Goal: Check status

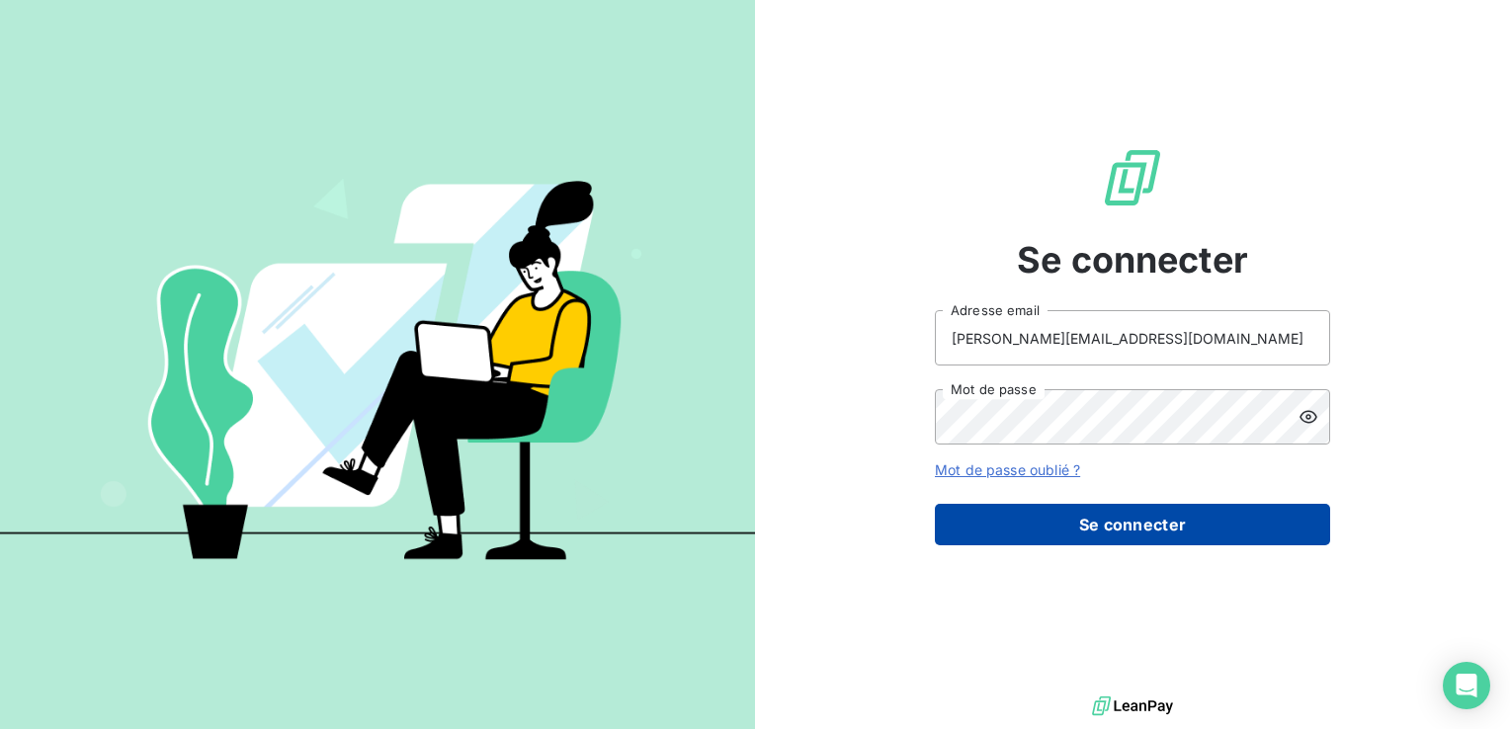
click at [1123, 532] on button "Se connecter" at bounding box center [1132, 525] width 395 height 42
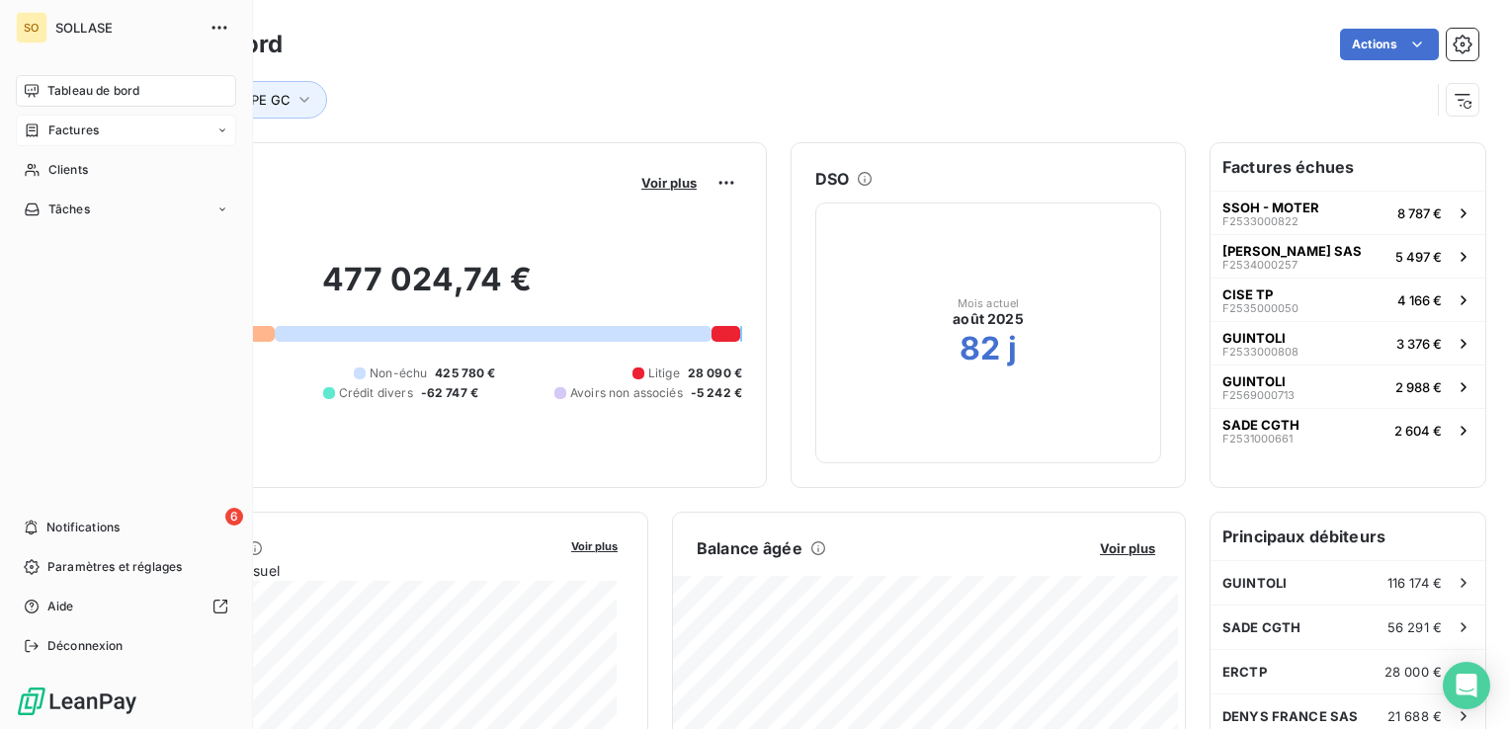
click at [86, 128] on span "Factures" at bounding box center [73, 131] width 50 height 18
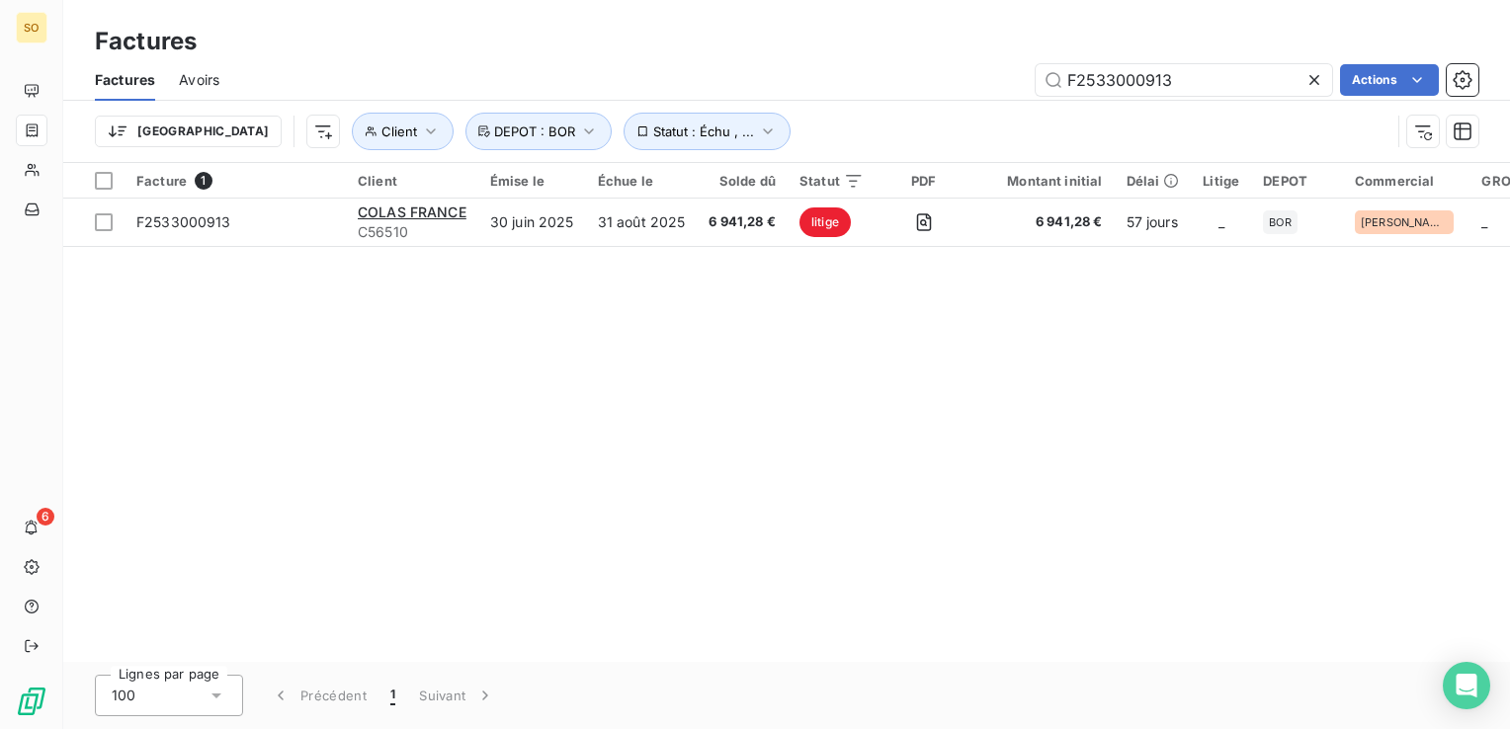
click at [1309, 79] on icon at bounding box center [1315, 80] width 20 height 20
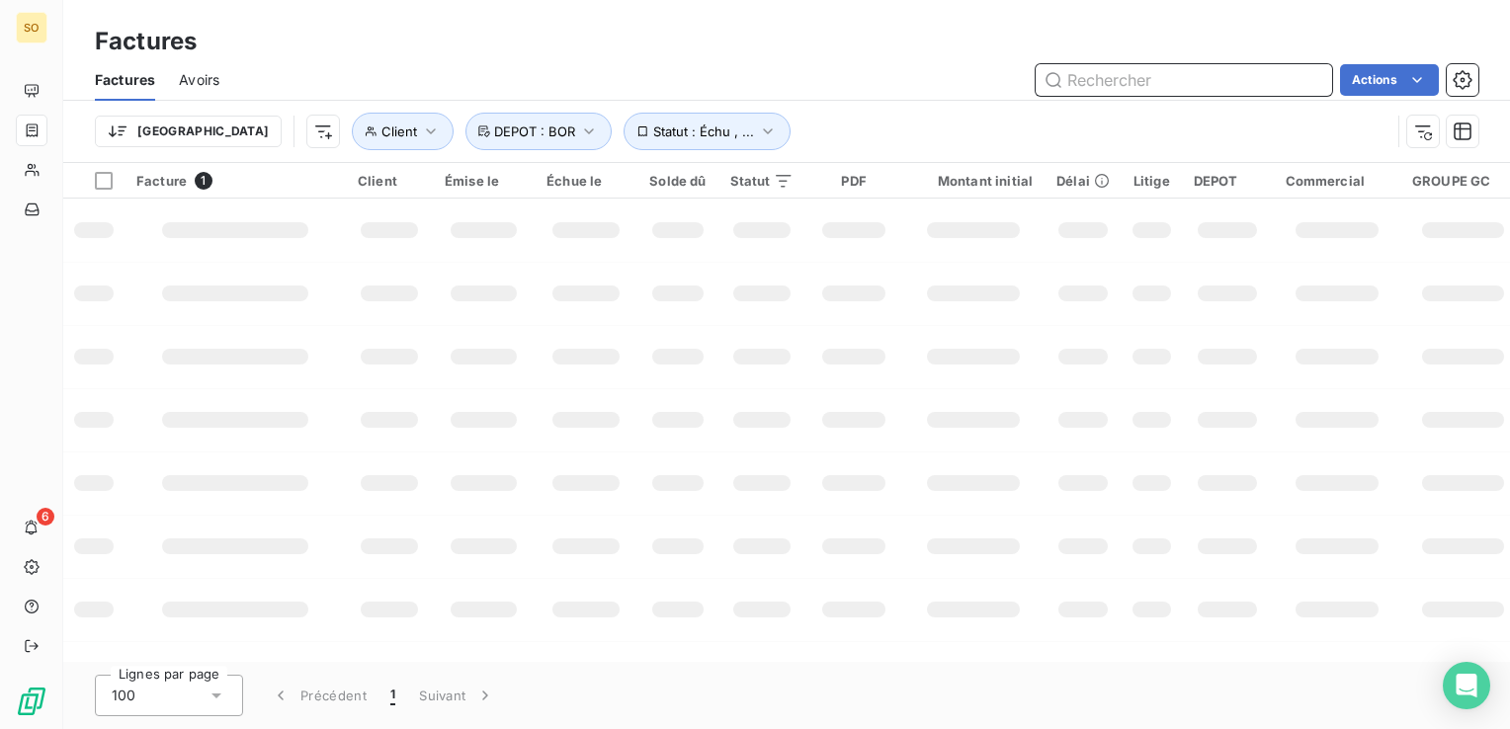
click at [1102, 81] on input "text" at bounding box center [1184, 80] width 297 height 32
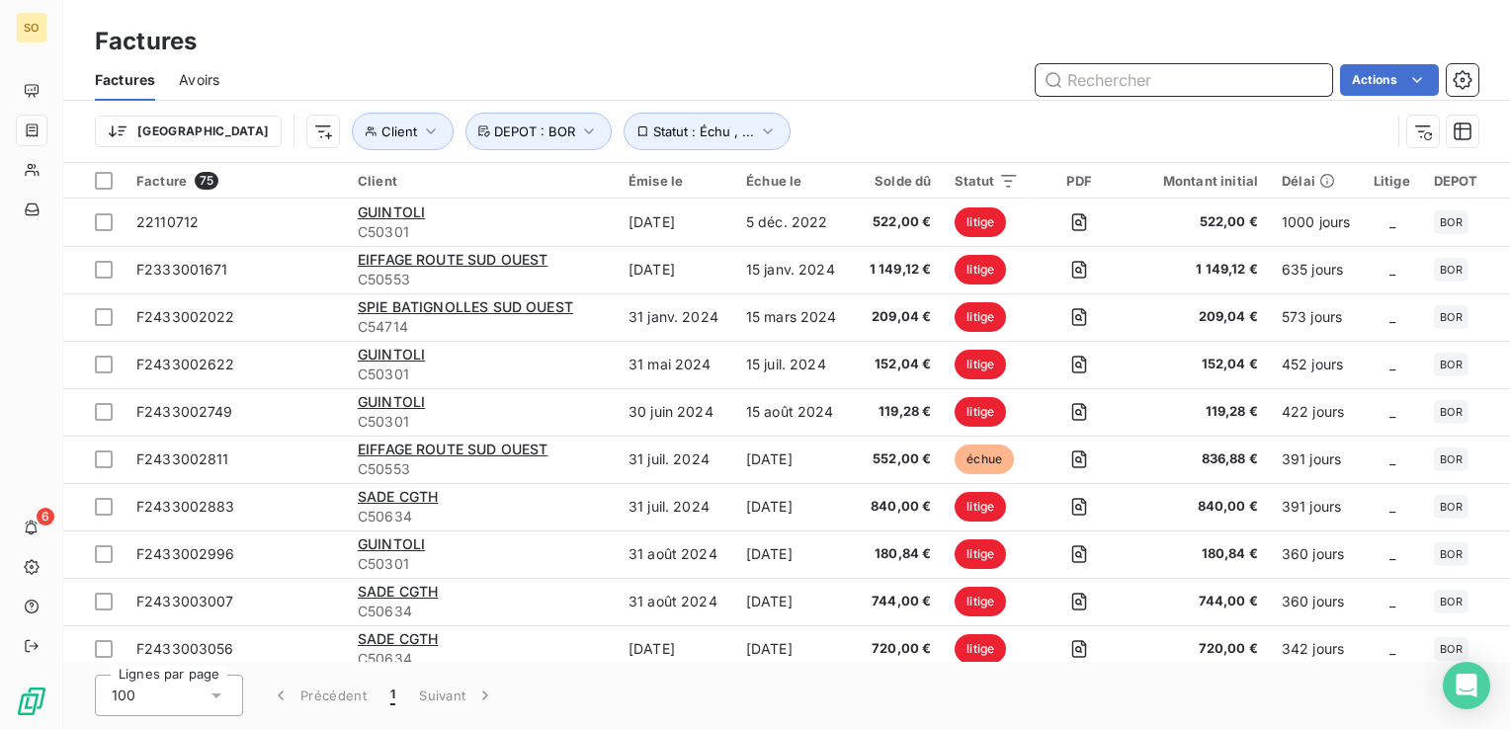
paste input "F2533000730"
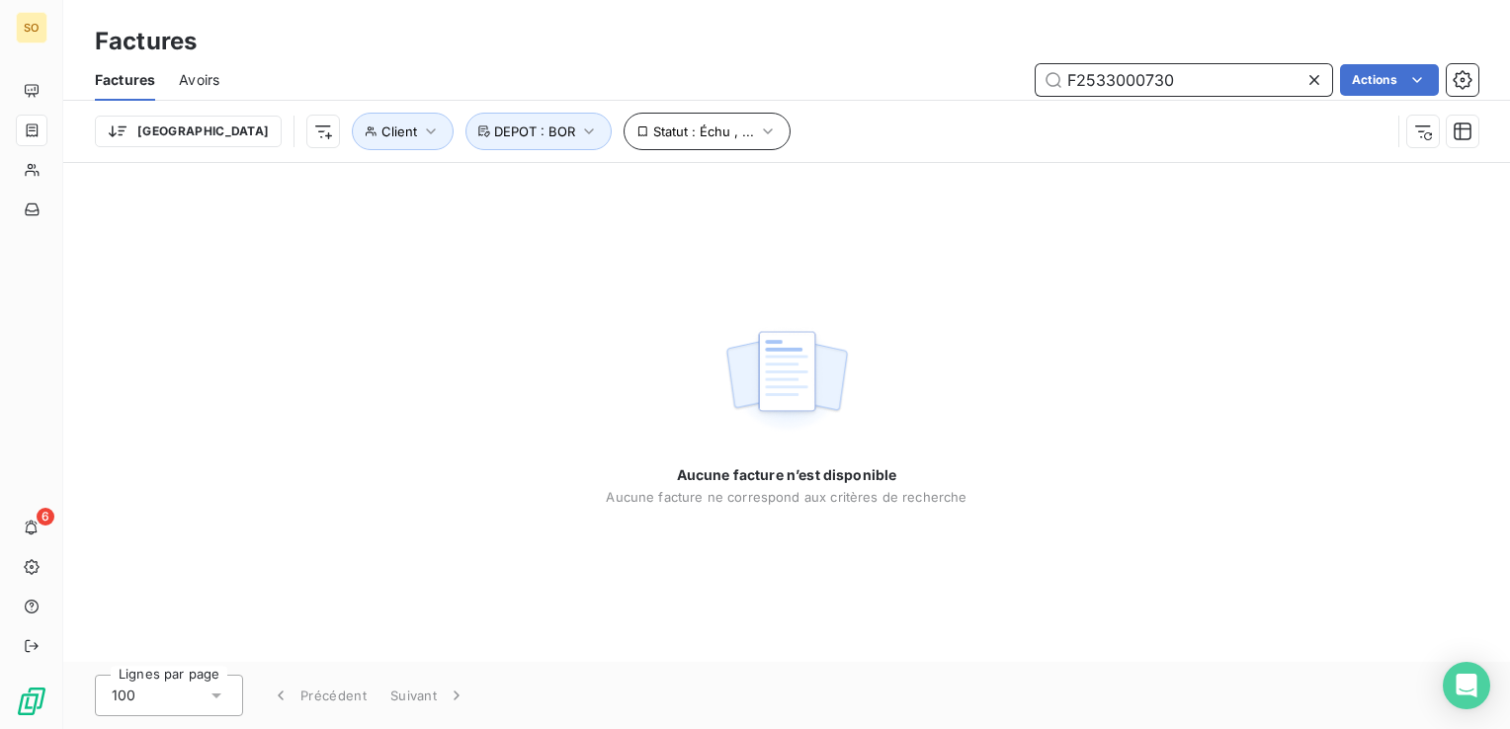
type input "F2533000730"
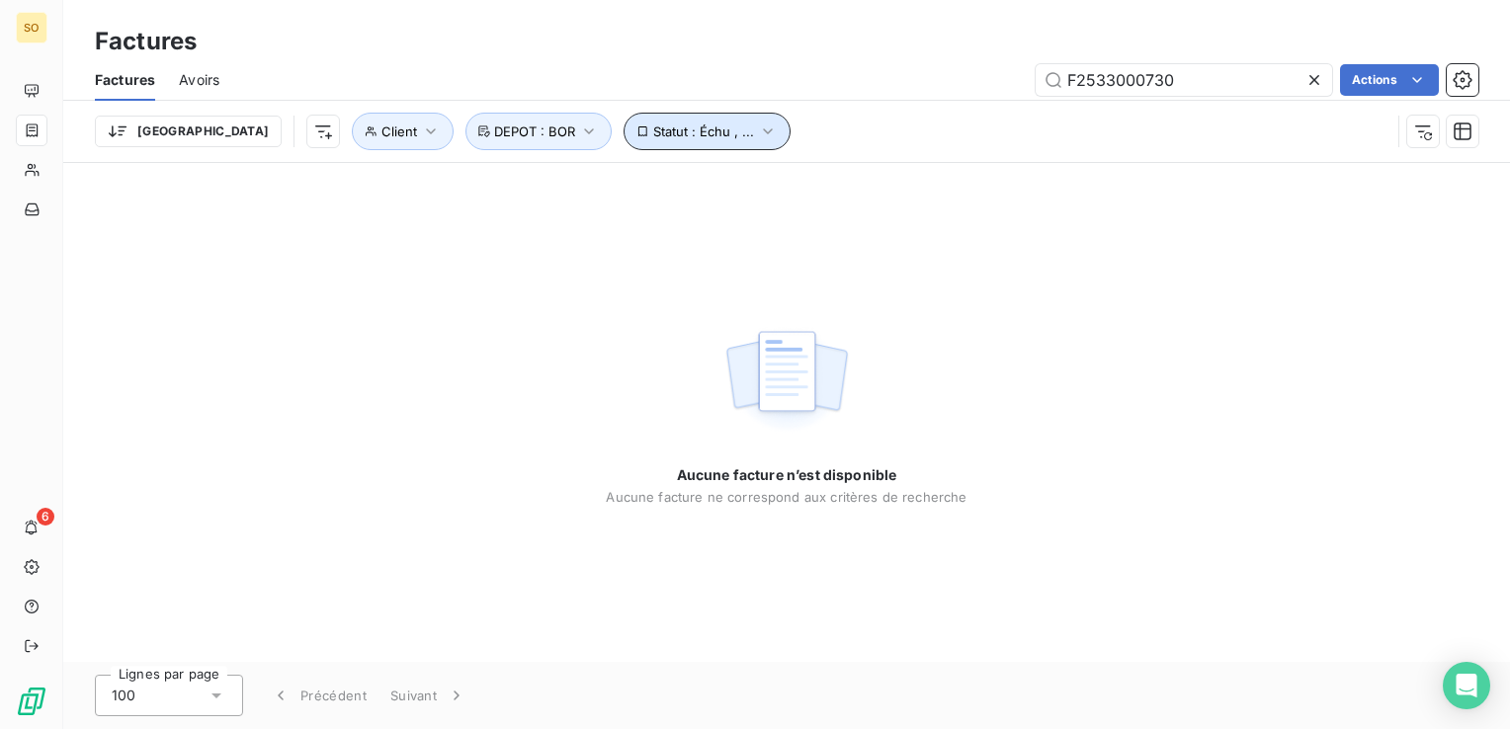
click at [758, 137] on icon "button" at bounding box center [768, 132] width 20 height 20
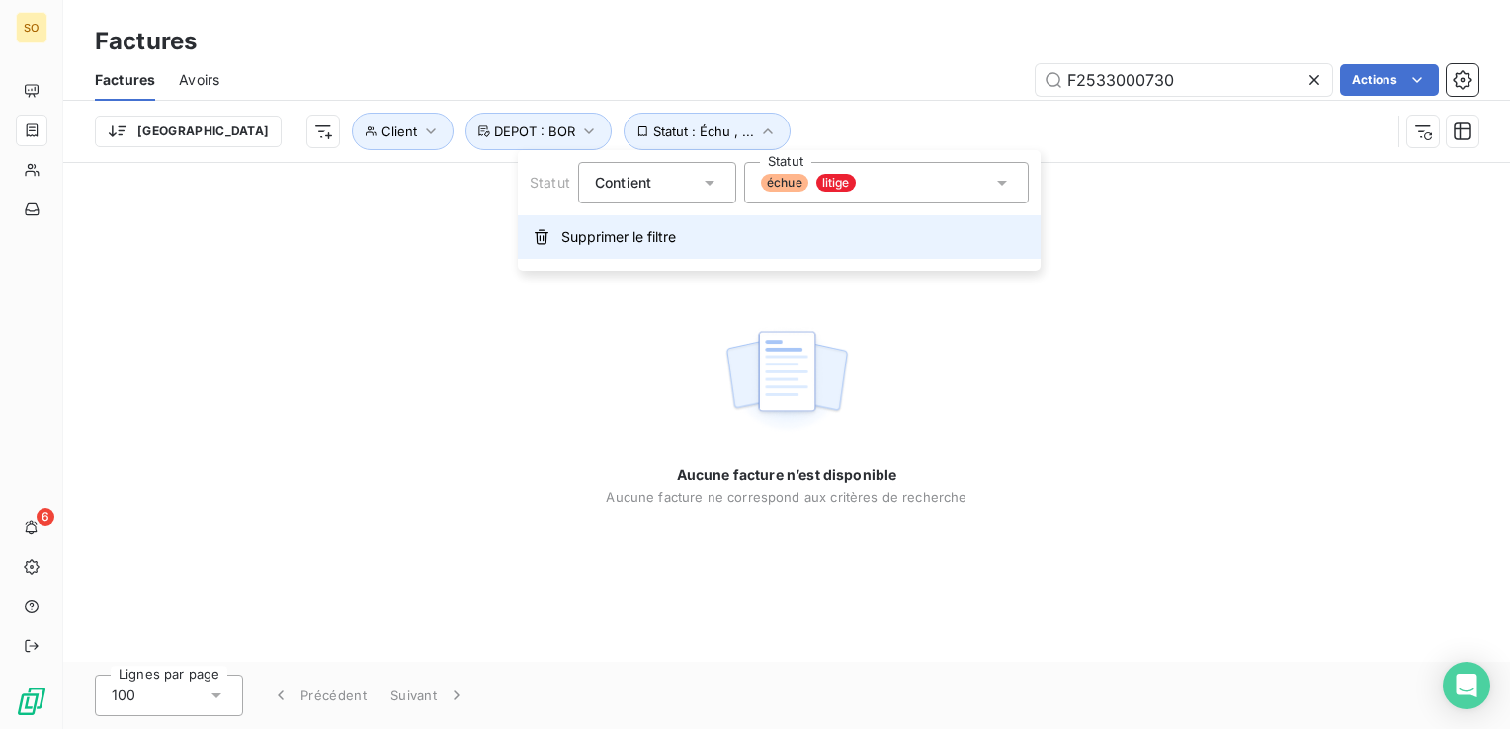
click at [602, 233] on span "Supprimer le filtre" at bounding box center [618, 237] width 115 height 20
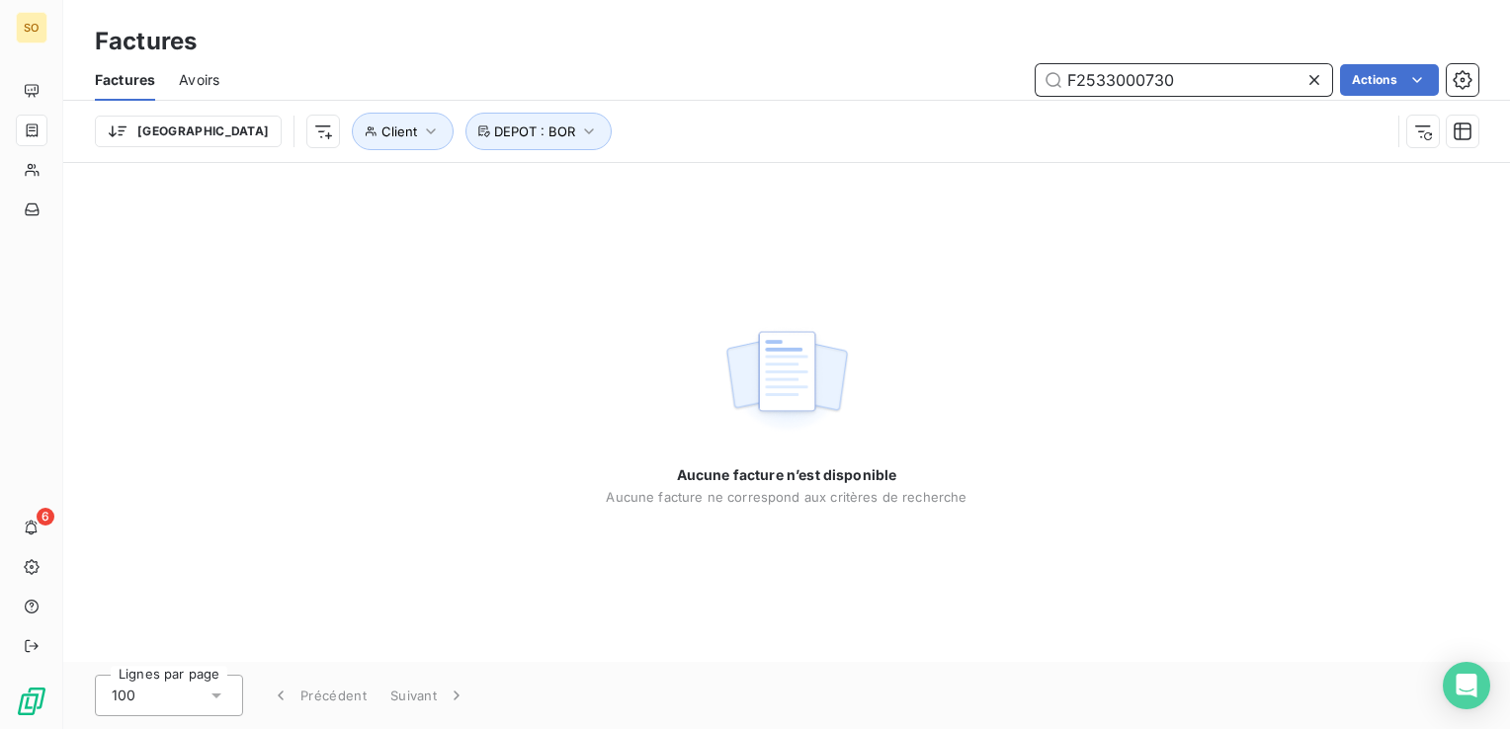
click at [1056, 77] on input "F2533000730" at bounding box center [1184, 80] width 297 height 32
click at [1184, 80] on input "F2533000730" at bounding box center [1184, 80] width 297 height 32
